Goal: Task Accomplishment & Management: Manage account settings

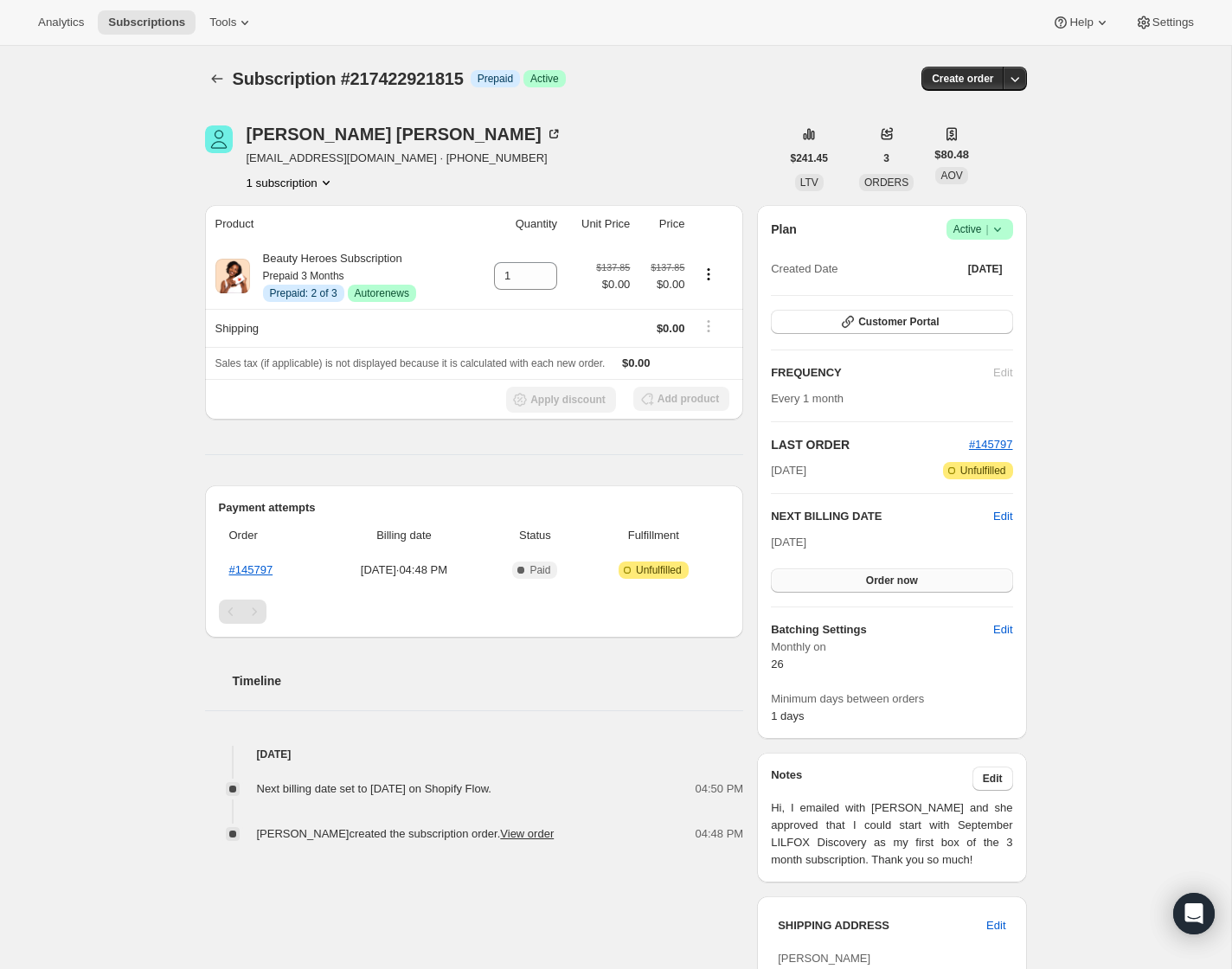
click at [825, 581] on button "Order now" at bounding box center [891, 580] width 241 height 24
click at [825, 581] on button "Click to confirm" at bounding box center [891, 580] width 241 height 24
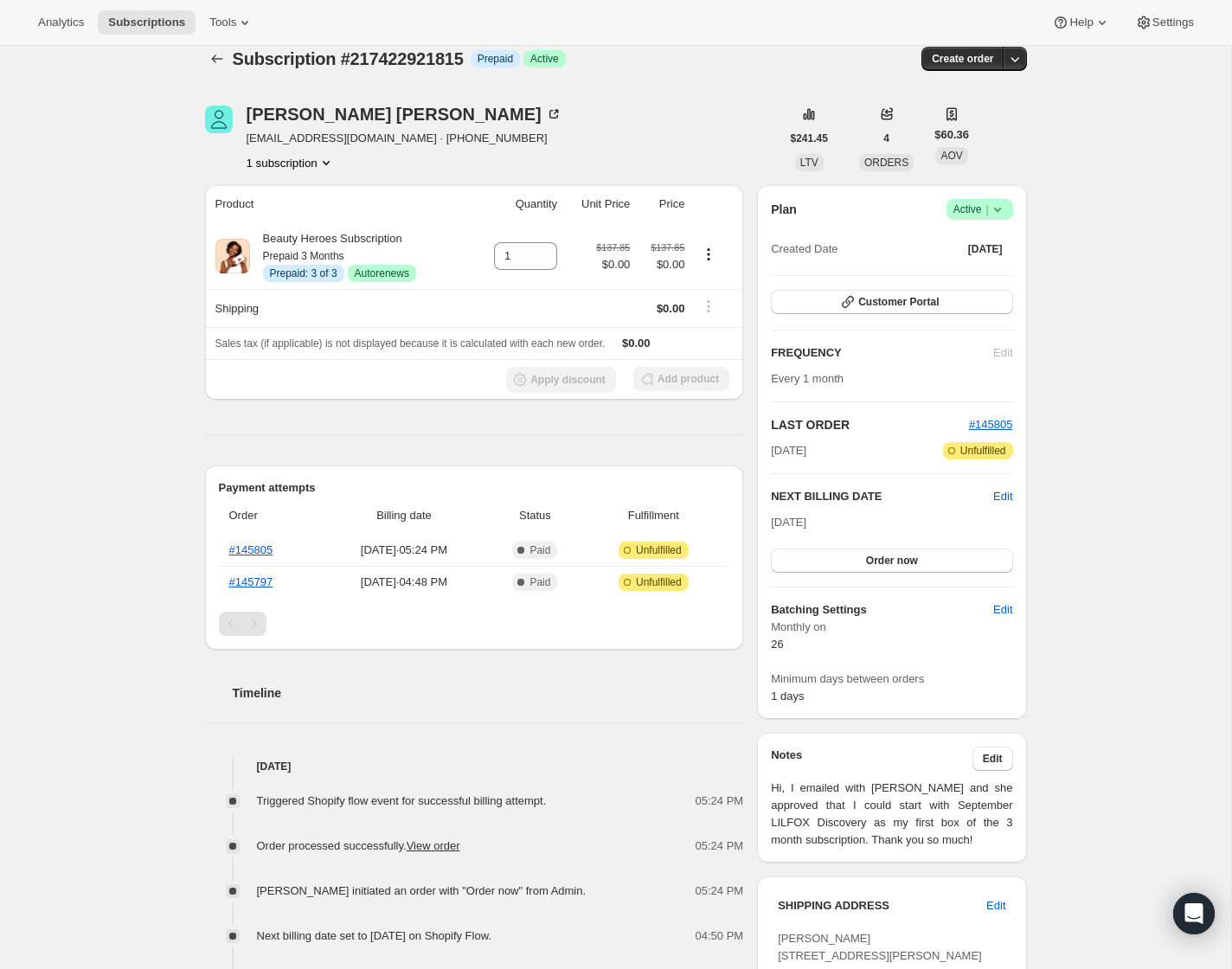
scroll to position [22, 0]
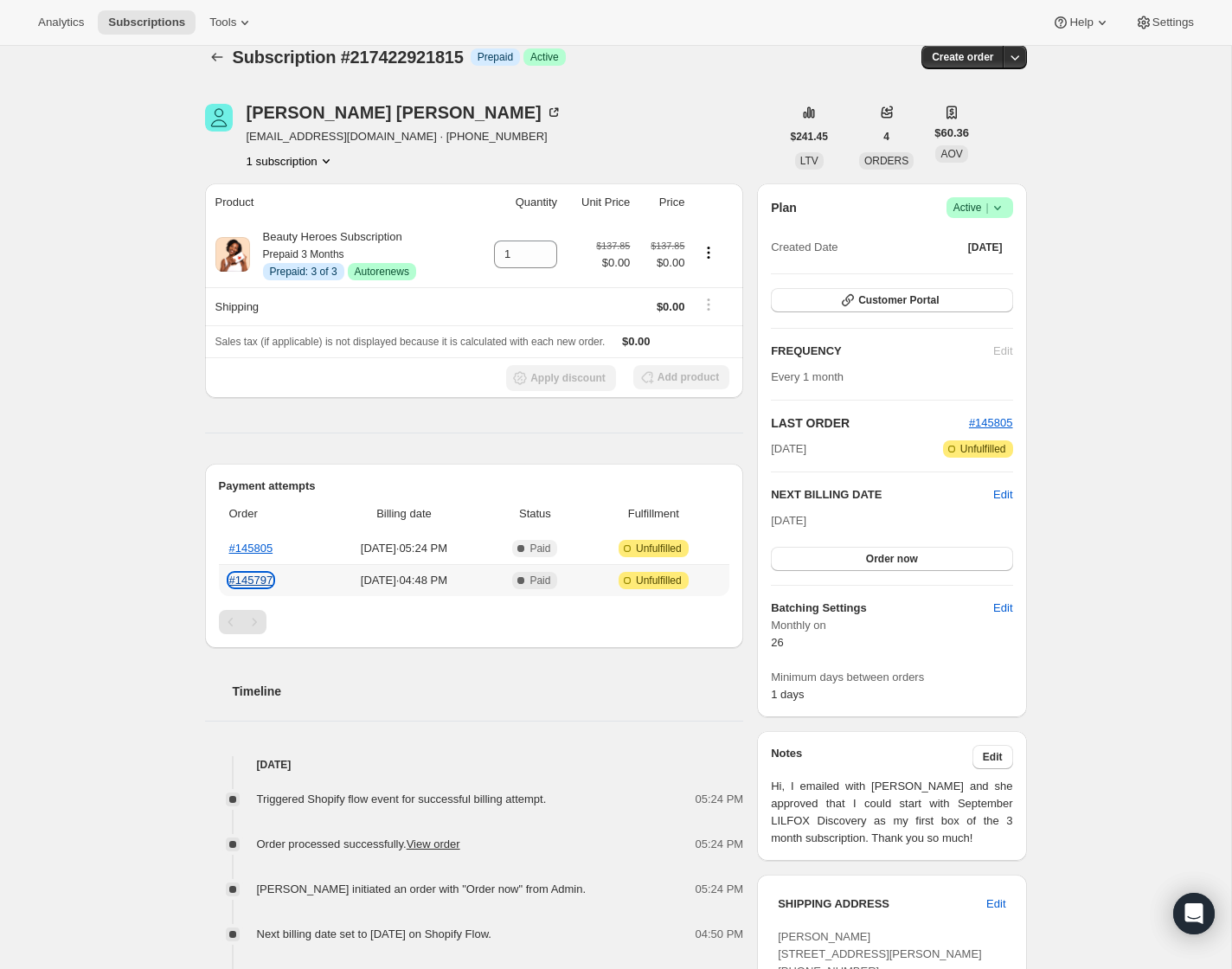
click at [243, 574] on link "#145797" at bounding box center [251, 580] width 44 height 13
click at [711, 260] on icon "Product actions" at bounding box center [708, 252] width 17 height 17
click at [712, 282] on span "Disable Autorenew" at bounding box center [707, 285] width 93 height 13
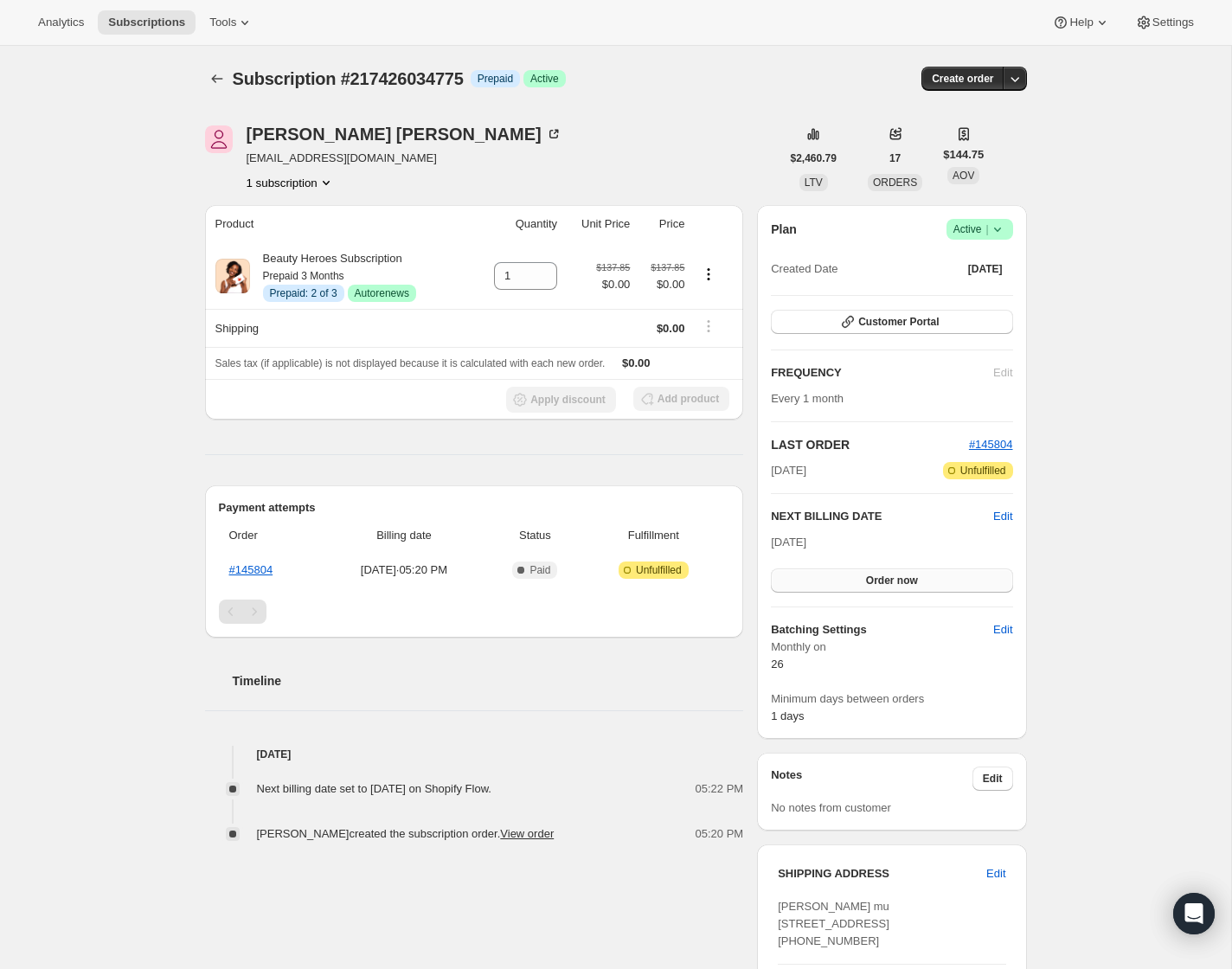
click at [871, 577] on span "Order now" at bounding box center [892, 581] width 52 height 14
click at [871, 577] on span "Click to confirm" at bounding box center [891, 581] width 79 height 14
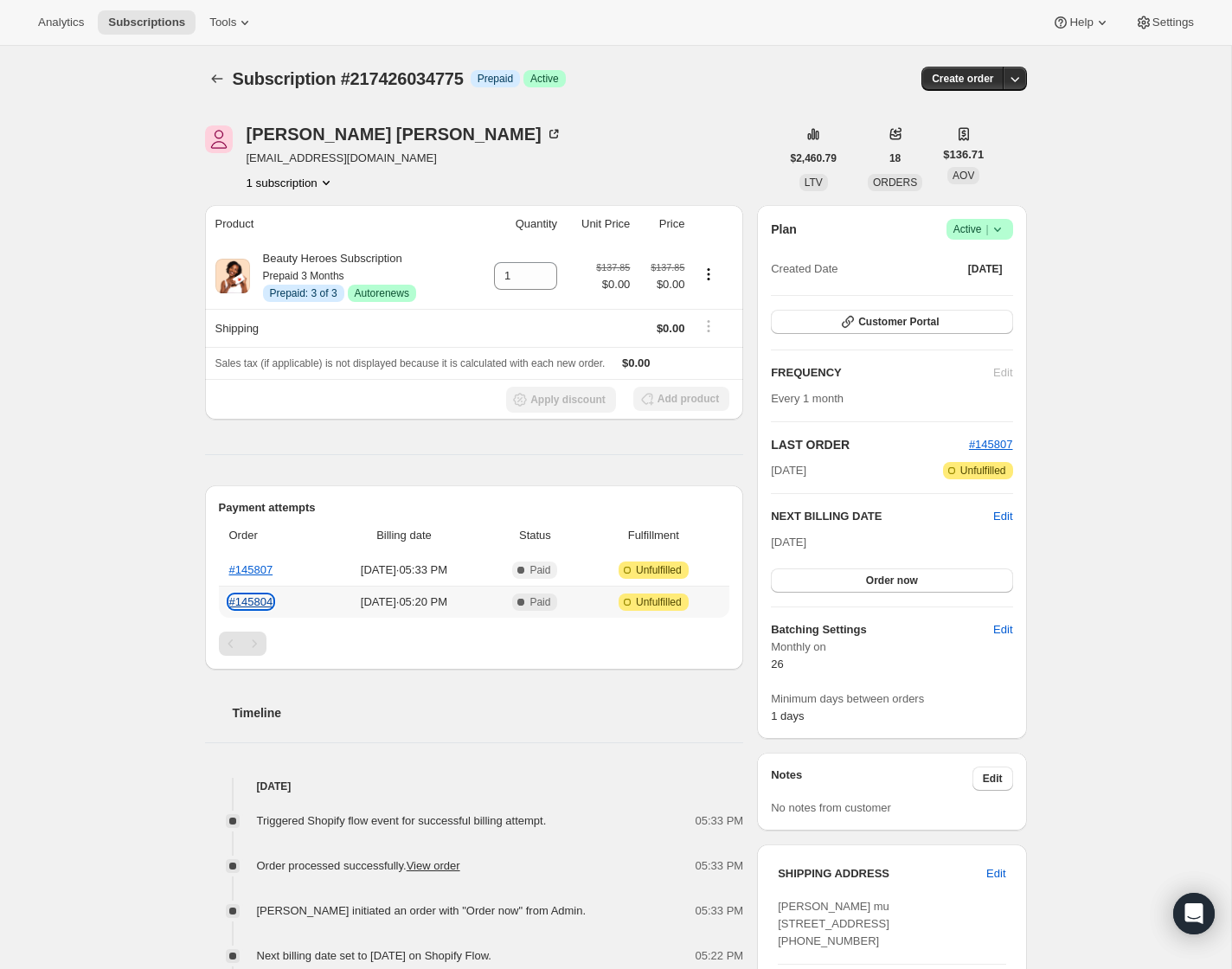
click at [266, 600] on link "#145804" at bounding box center [251, 601] width 44 height 13
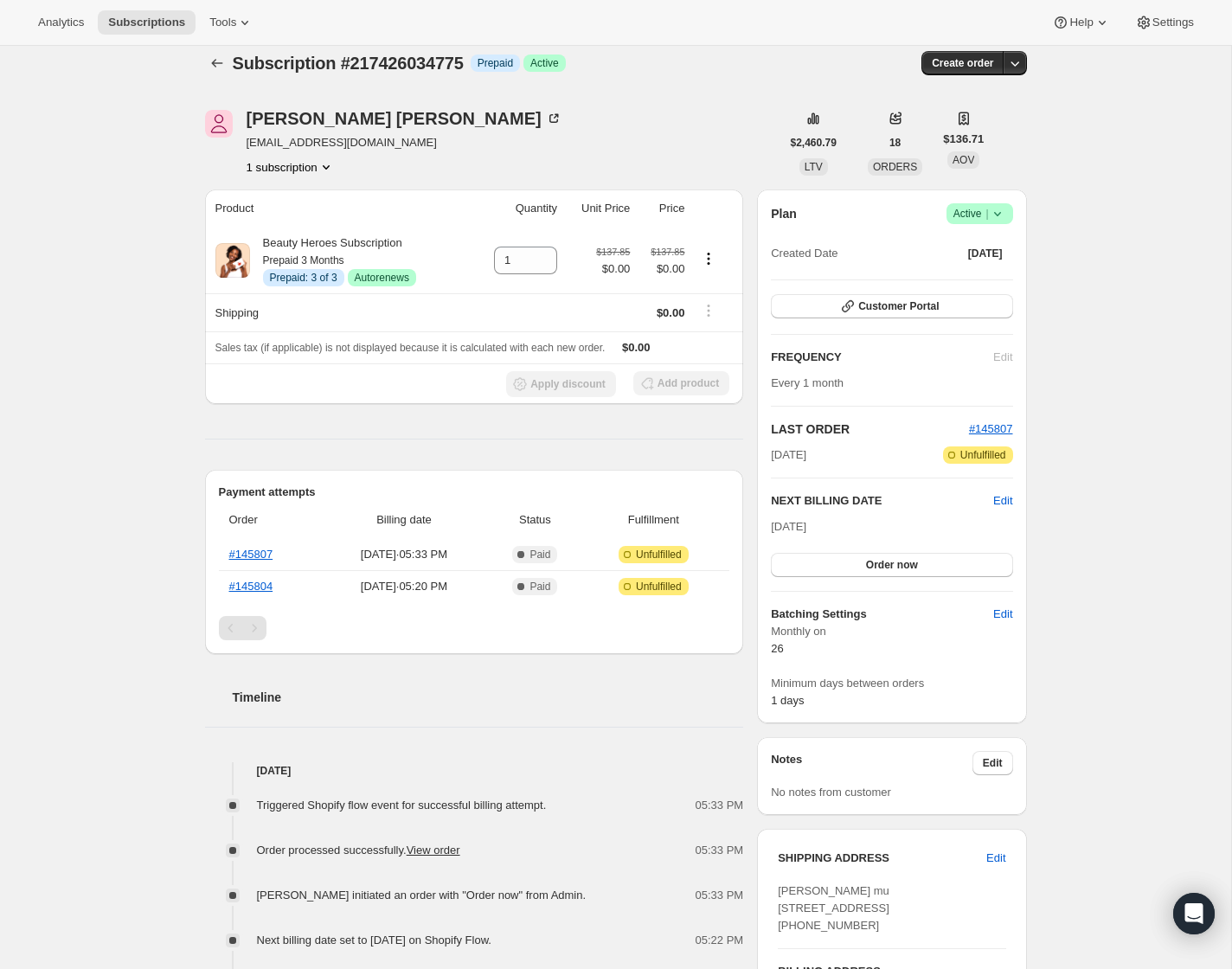
scroll to position [19, 0]
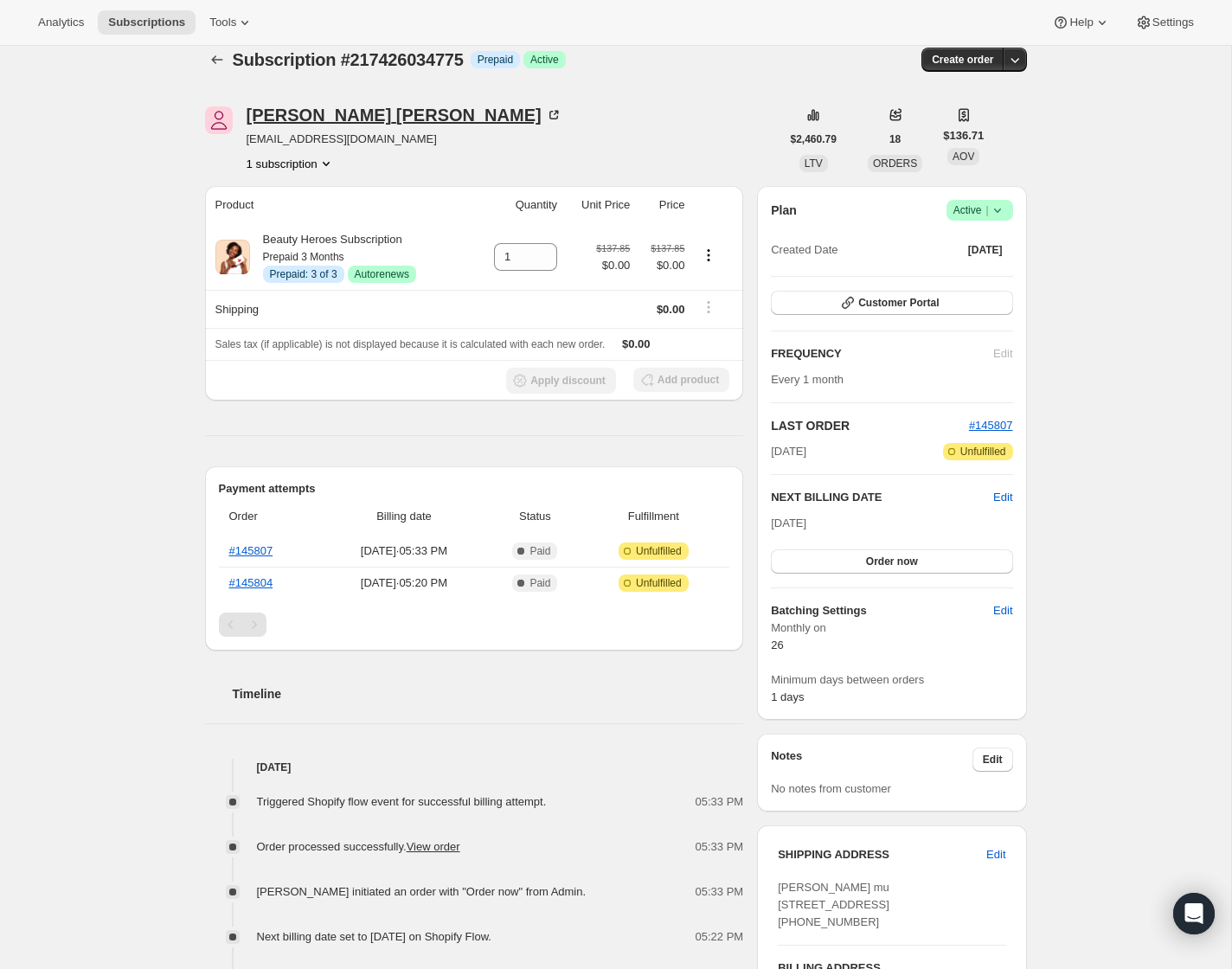
click at [299, 115] on div "Tara Huang" at bounding box center [405, 114] width 316 height 17
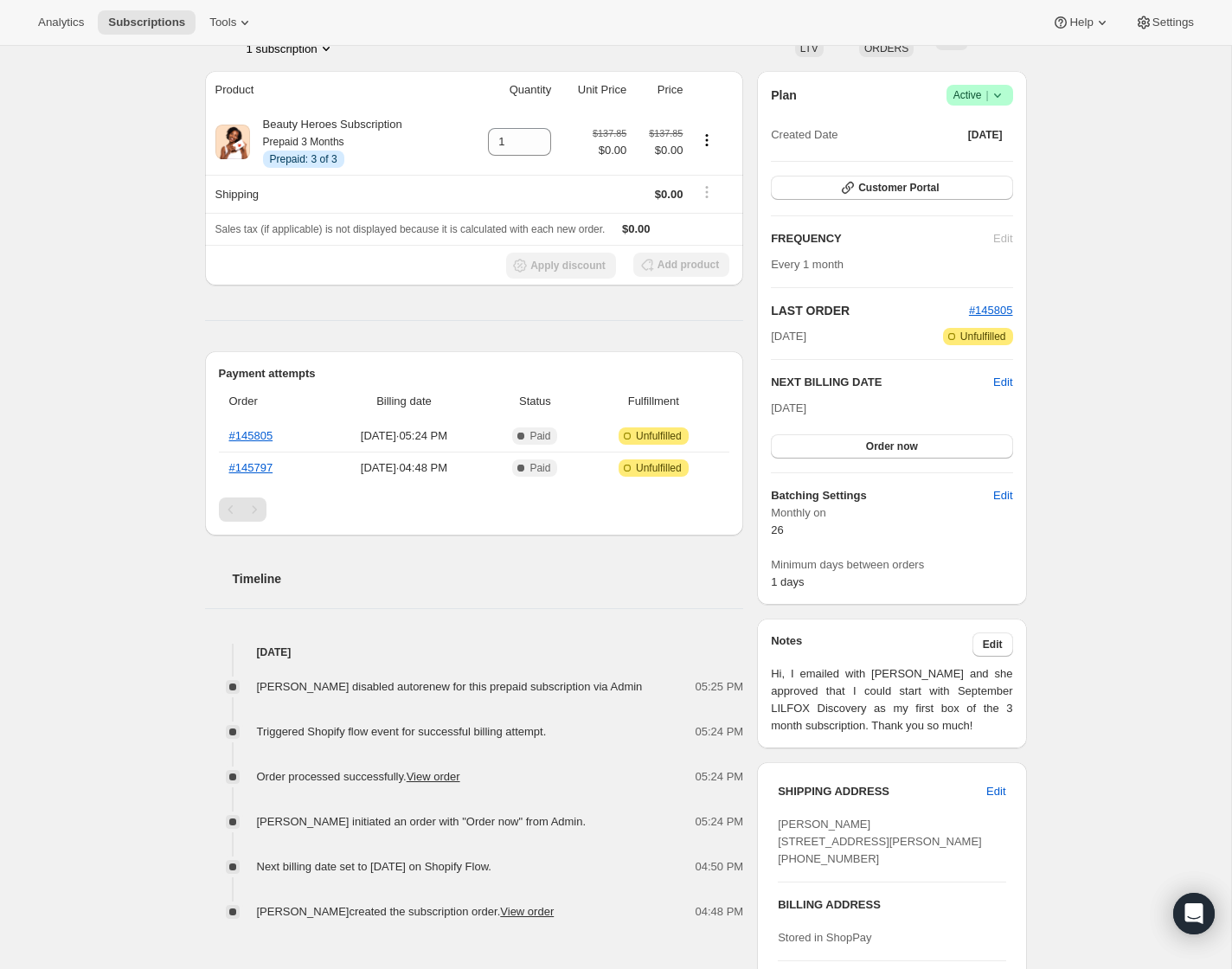
scroll to position [183, 0]
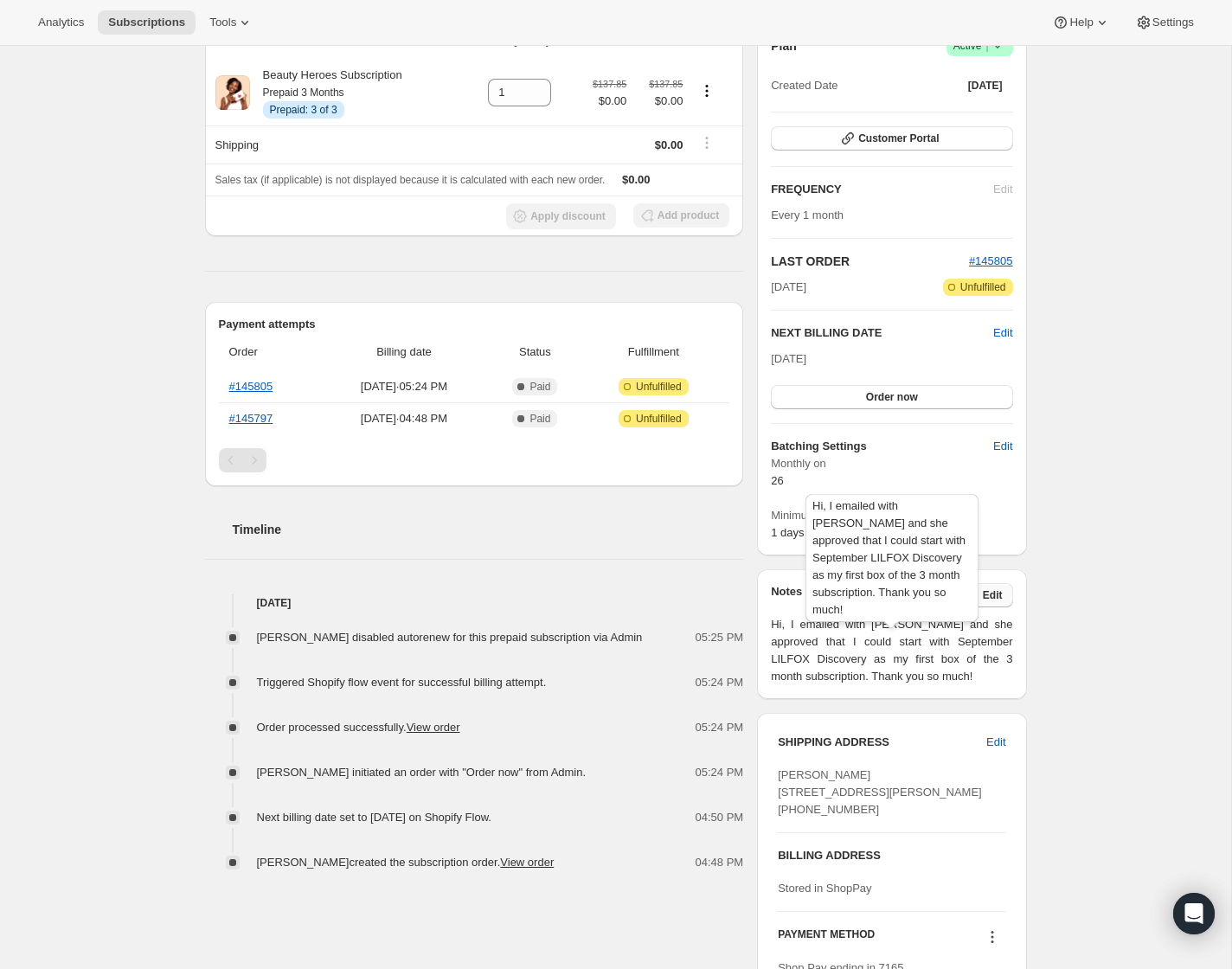
click at [983, 604] on button "Edit" at bounding box center [993, 595] width 41 height 24
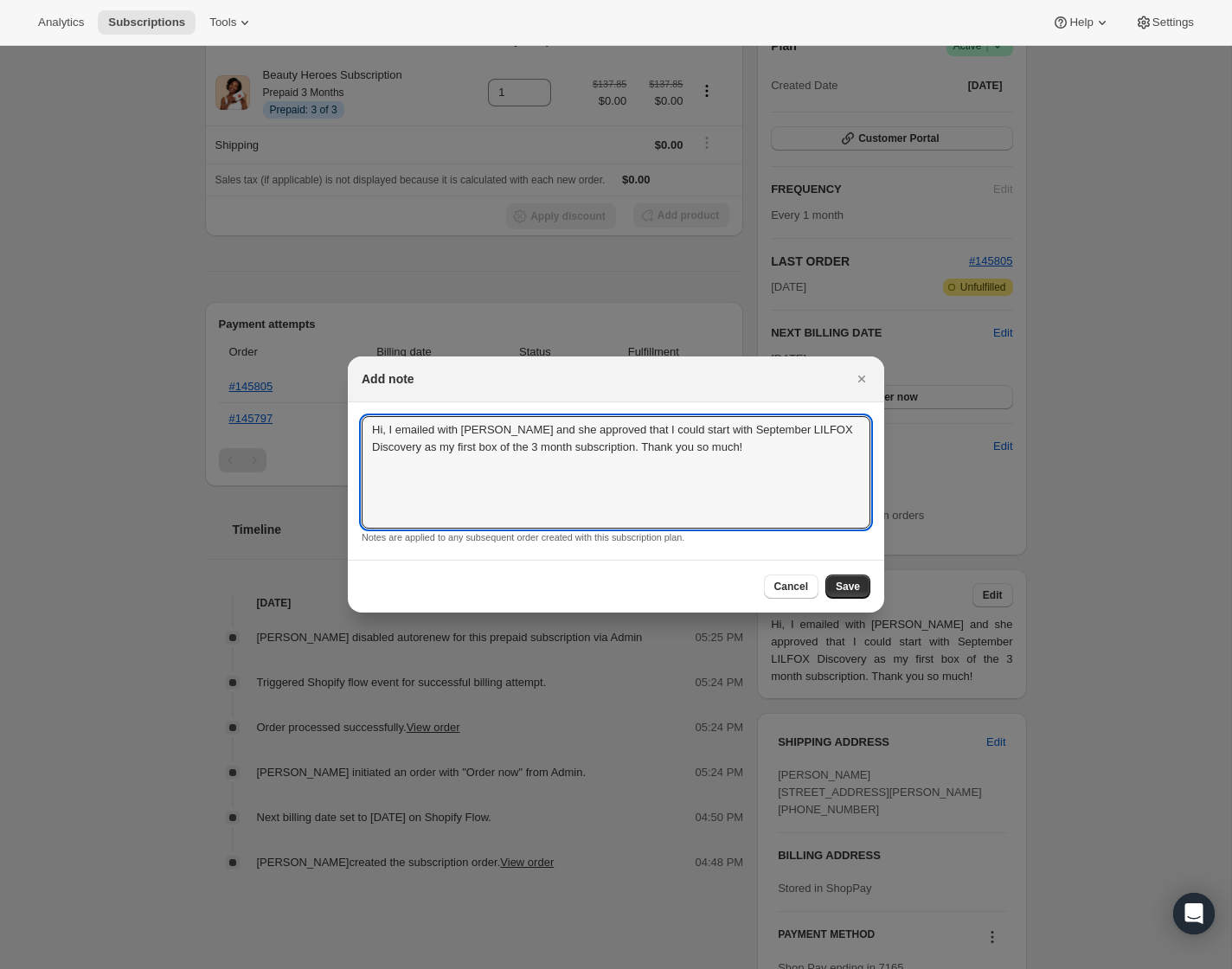
drag, startPoint x: 713, startPoint y: 456, endPoint x: 260, endPoint y: 412, distance: 455.5
click at [854, 593] on span "Save" at bounding box center [848, 587] width 24 height 14
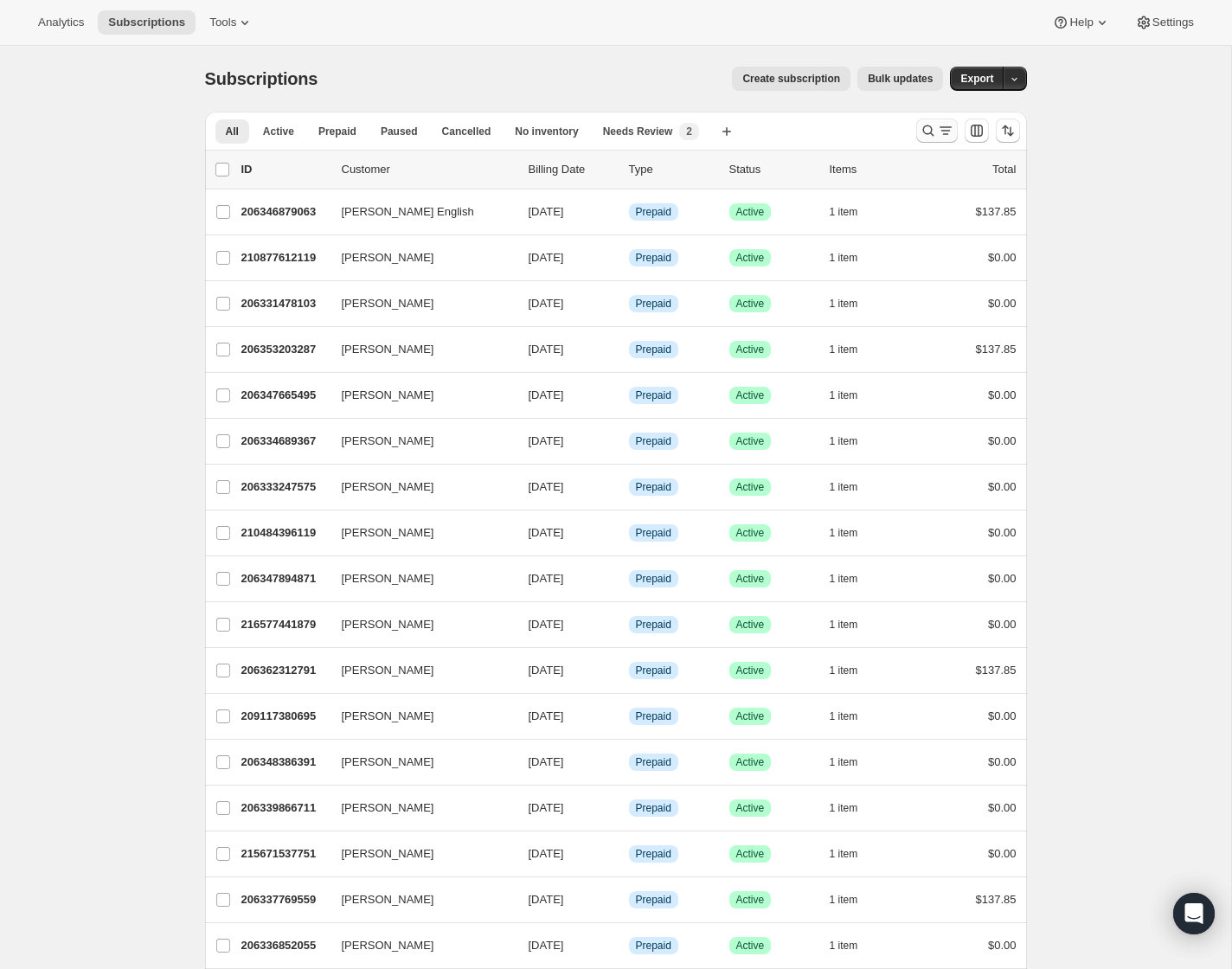
click at [922, 133] on icon "Search and filter results" at bounding box center [928, 130] width 17 height 17
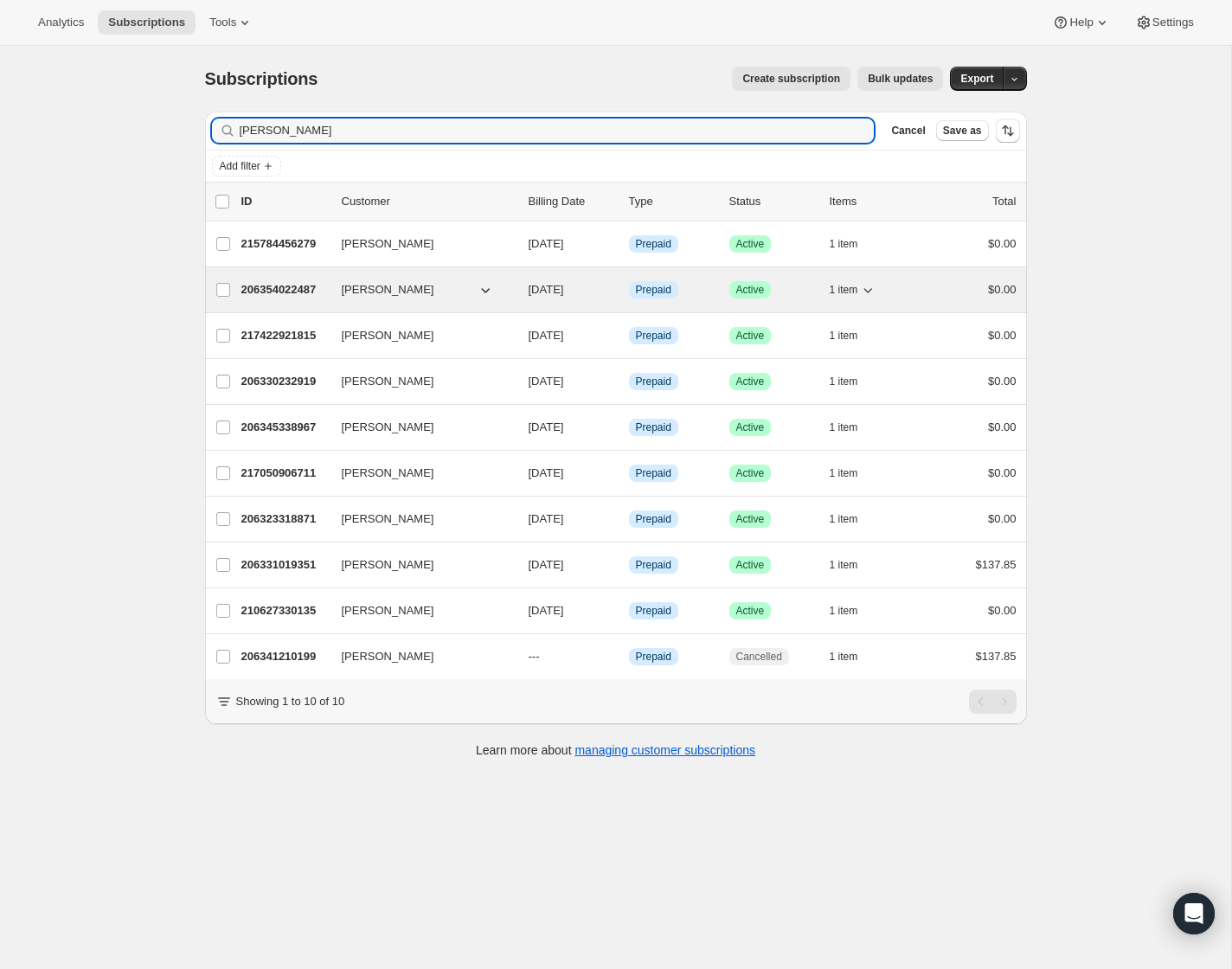
type input "[PERSON_NAME]"
click at [270, 290] on p "206354022487" at bounding box center [284, 289] width 87 height 17
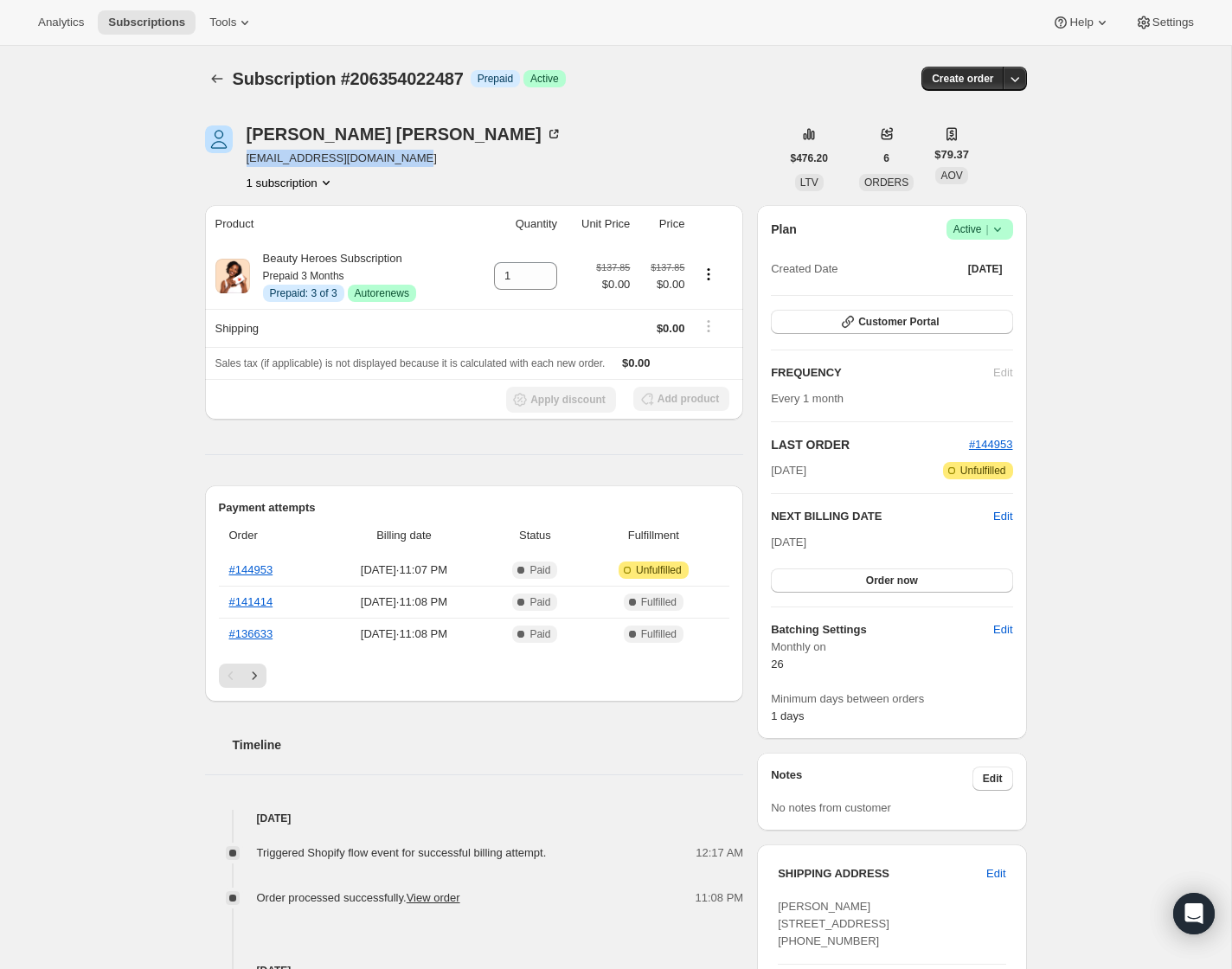
drag, startPoint x: 414, startPoint y: 158, endPoint x: 242, endPoint y: 162, distance: 172.2
click at [242, 162] on div "[PERSON_NAME] [EMAIL_ADDRESS][DOMAIN_NAME] 1 subscription" at bounding box center [492, 158] width 575 height 66
copy span "[EMAIL_ADDRESS][DOMAIN_NAME]"
click at [330, 131] on div "[PERSON_NAME]" at bounding box center [405, 133] width 316 height 17
